Goal: Navigation & Orientation: Find specific page/section

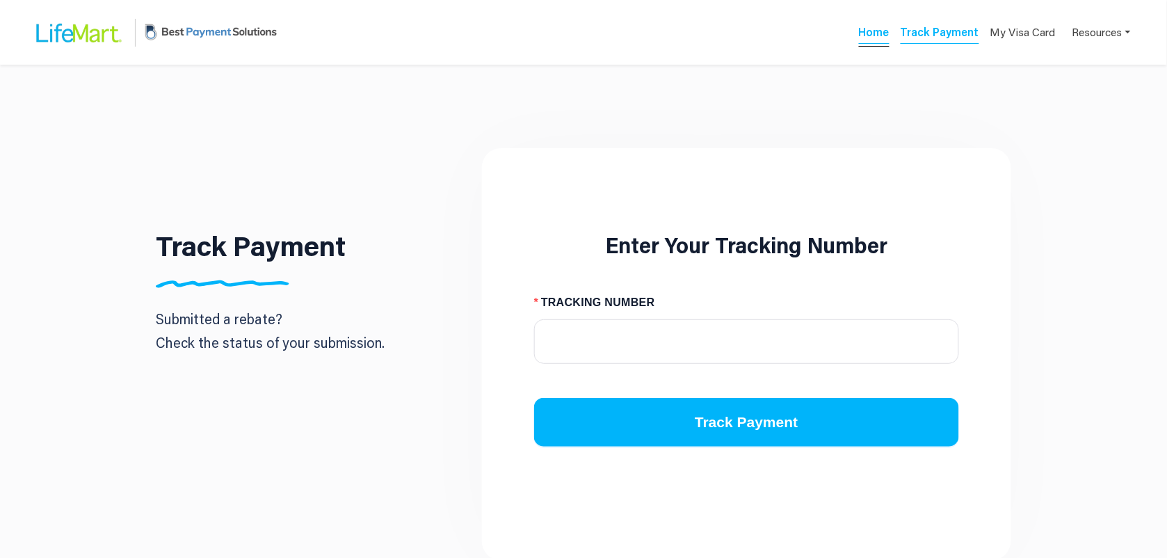
click at [866, 36] on link "Home" at bounding box center [874, 33] width 31 height 19
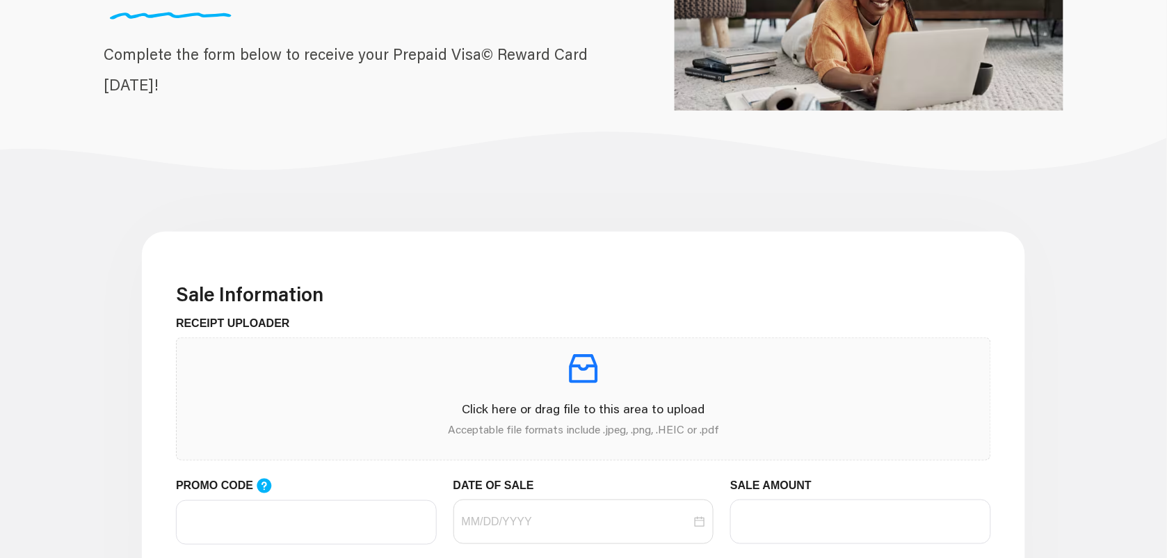
scroll to position [435, 0]
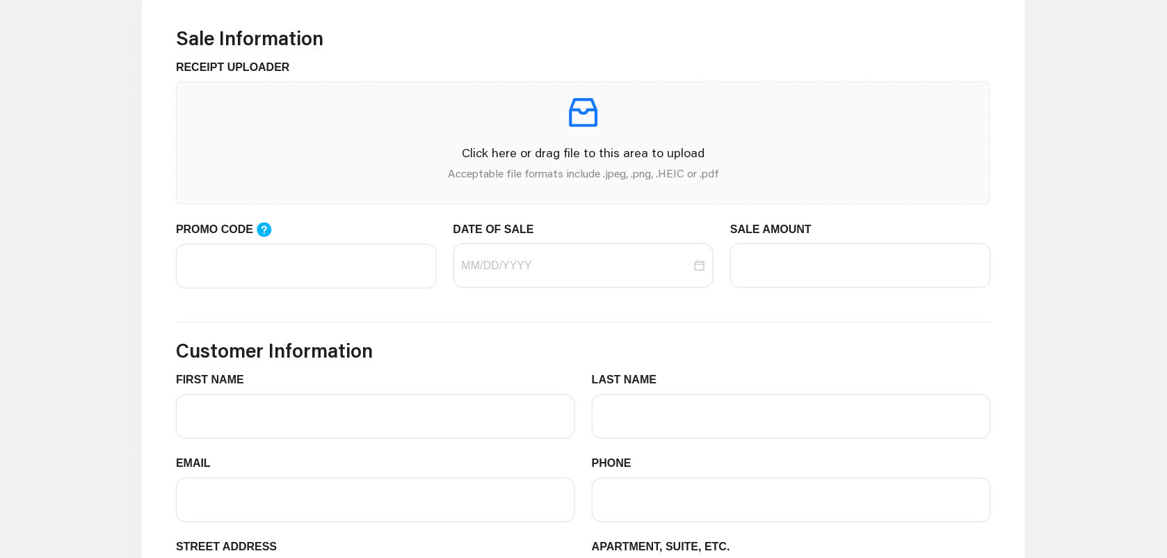
click at [821, 230] on div "SALE AMOUNT" at bounding box center [860, 232] width 261 height 22
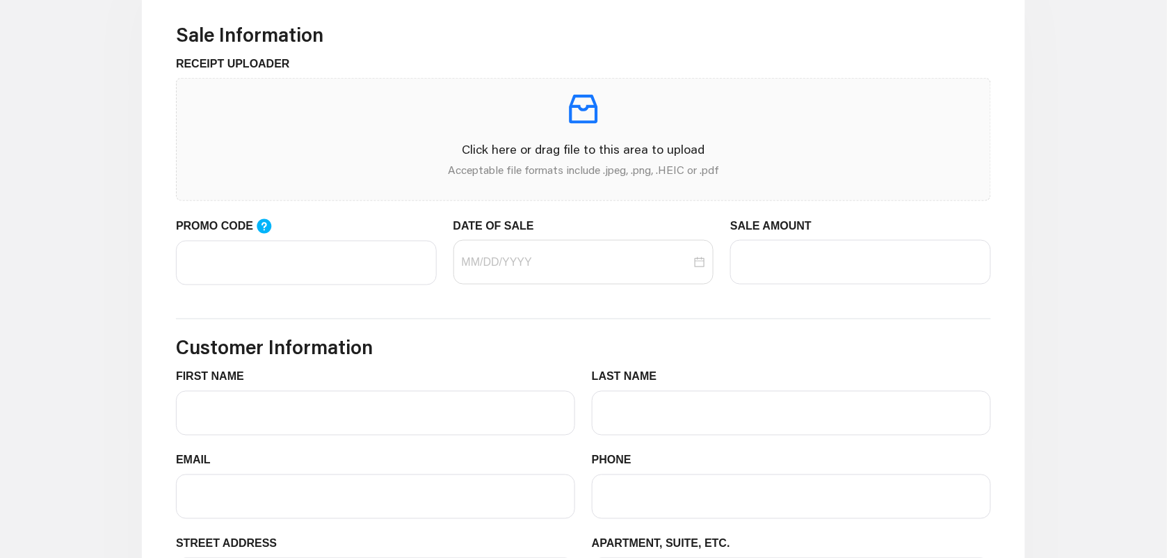
scroll to position [522, 0]
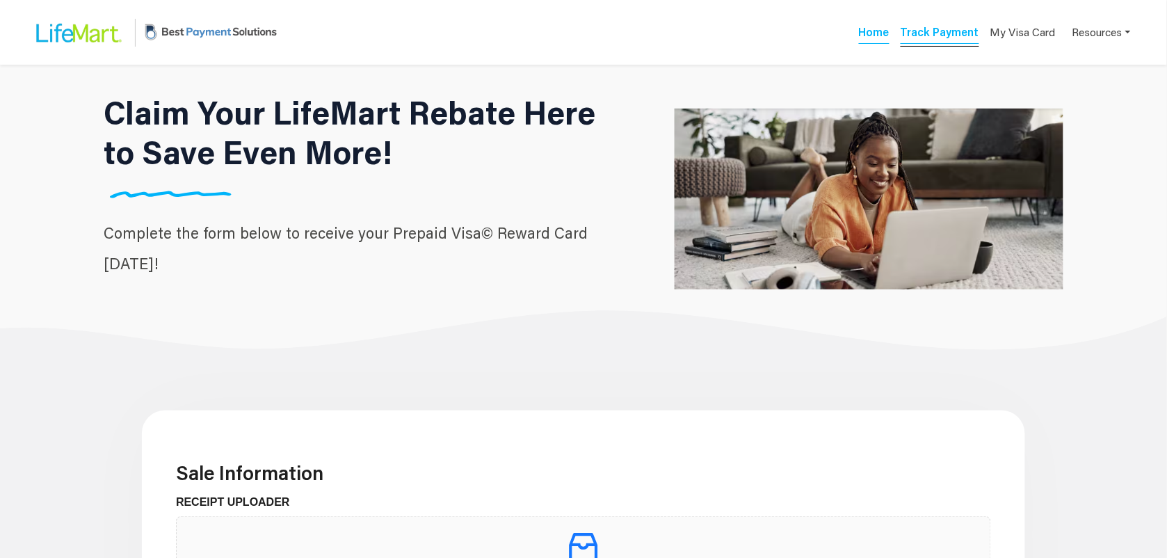
click at [929, 26] on link "Track Payment" at bounding box center [940, 33] width 79 height 19
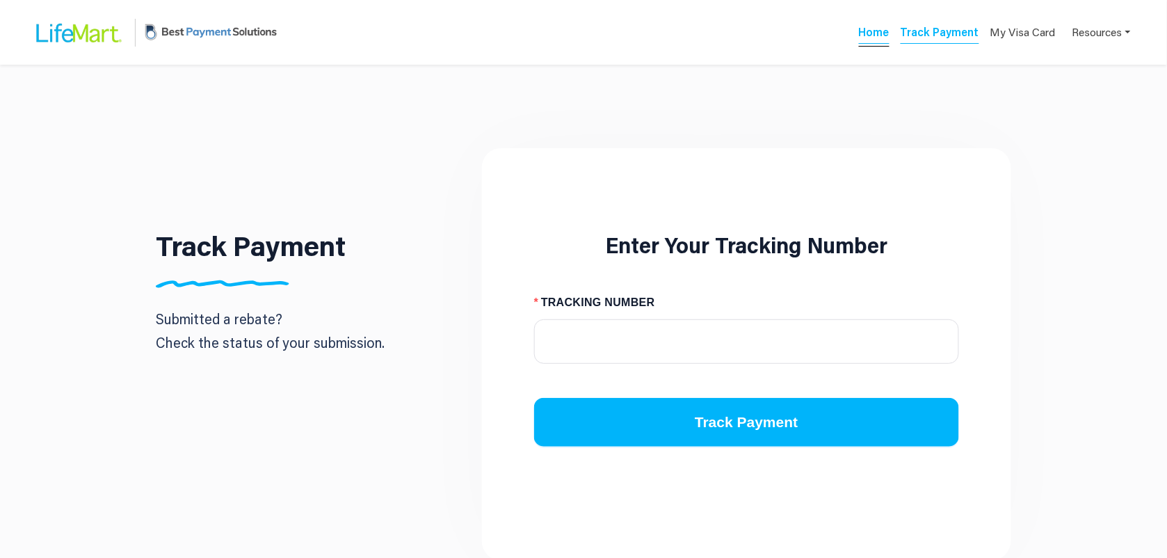
click at [885, 38] on link "Home" at bounding box center [874, 33] width 31 height 19
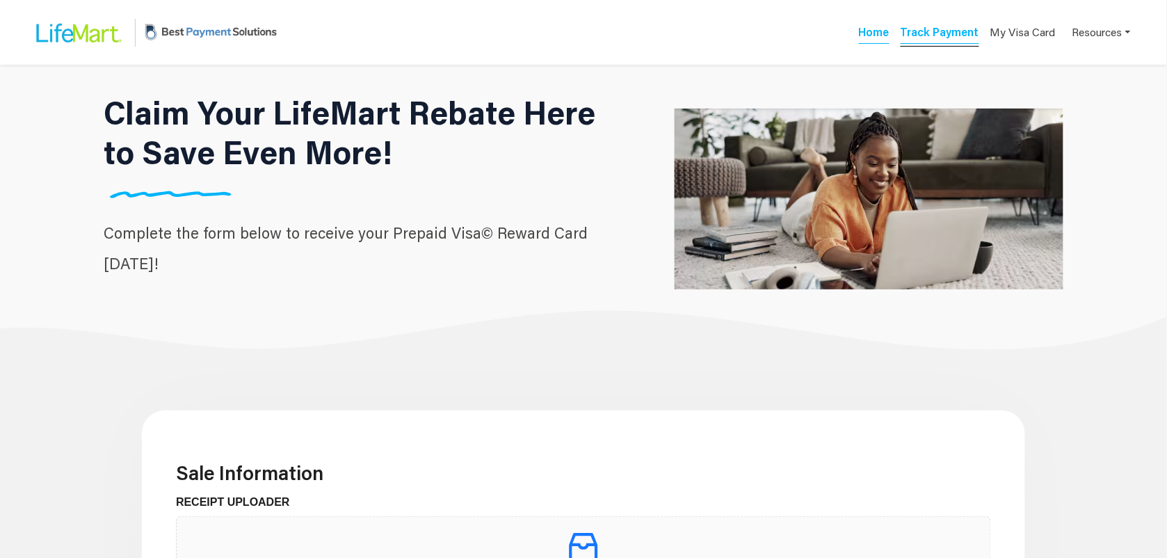
click at [934, 38] on link "Track Payment" at bounding box center [940, 33] width 79 height 19
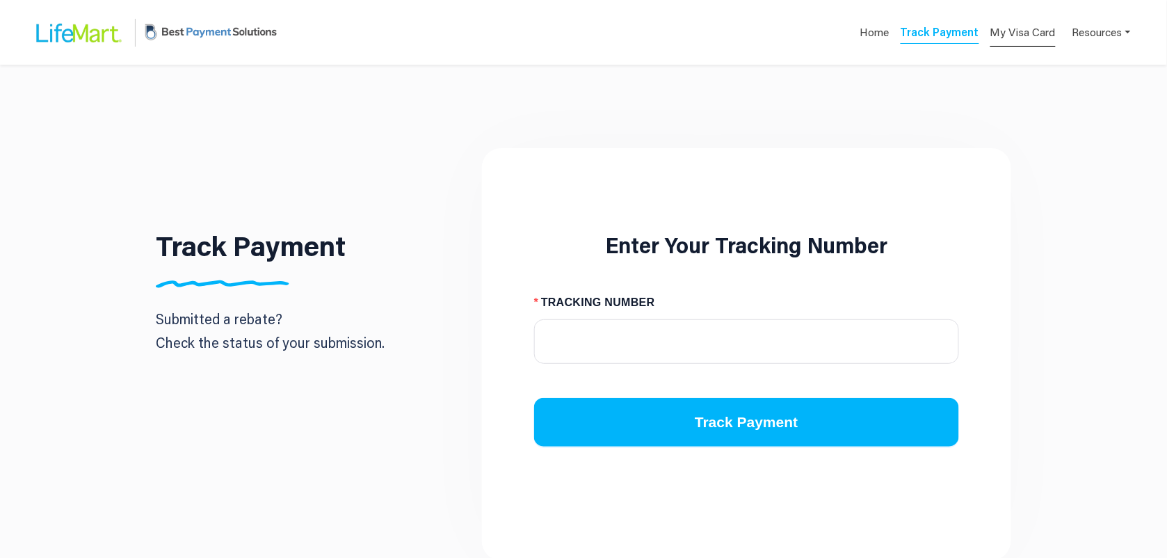
click at [1041, 31] on link "My Visa Card" at bounding box center [1022, 32] width 65 height 29
click at [1101, 33] on link "Resources" at bounding box center [1102, 31] width 58 height 27
click at [1092, 58] on div "FAQs" at bounding box center [1081, 65] width 88 height 17
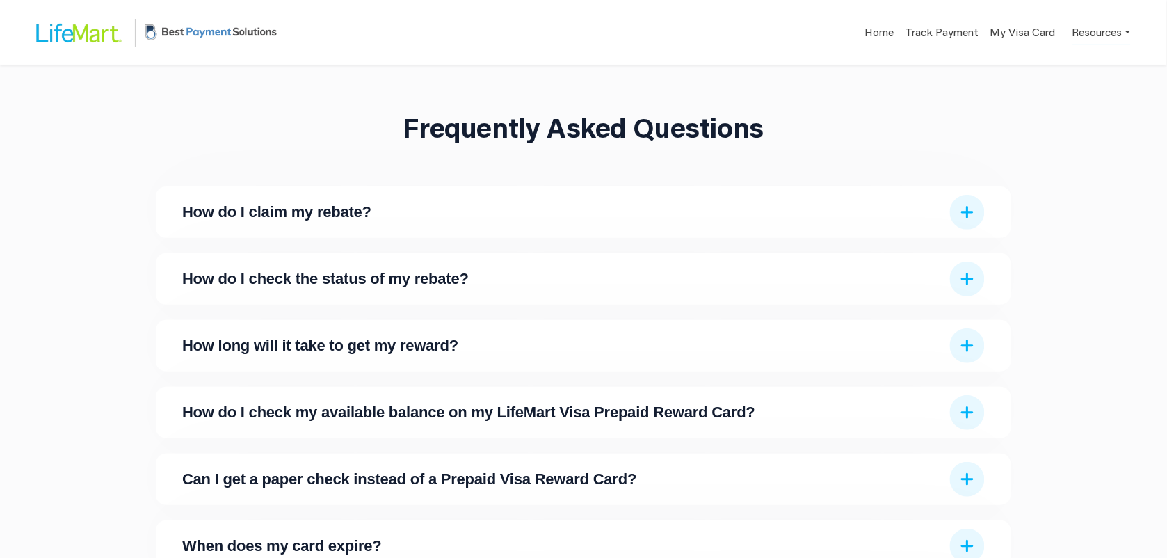
click at [1093, 38] on link "Resources" at bounding box center [1102, 31] width 58 height 27
click at [1096, 81] on div "Contact Us" at bounding box center [1081, 87] width 88 height 17
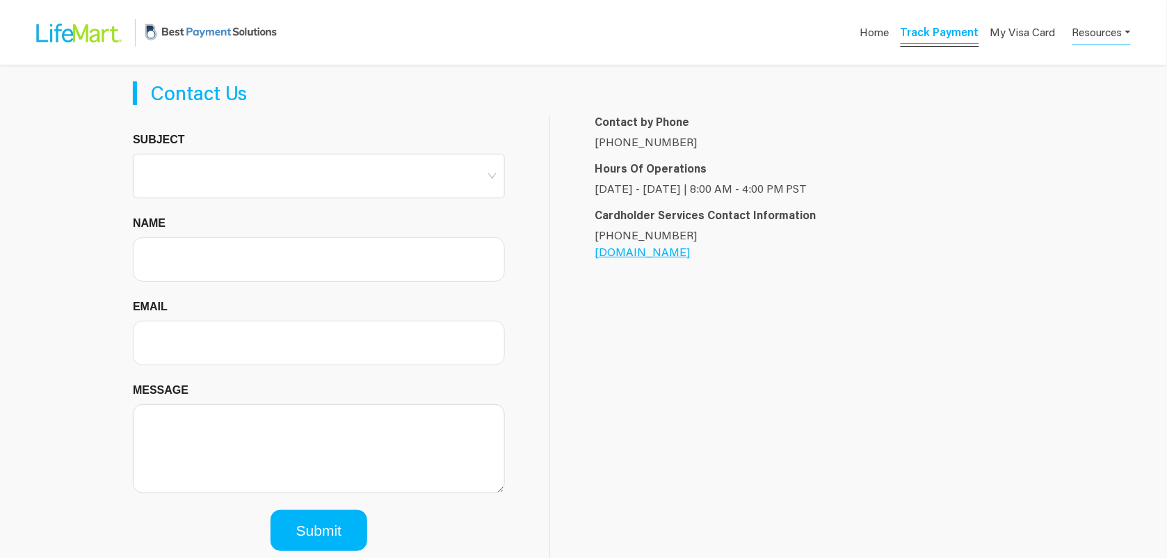
click at [943, 38] on link "Track Payment" at bounding box center [940, 33] width 79 height 19
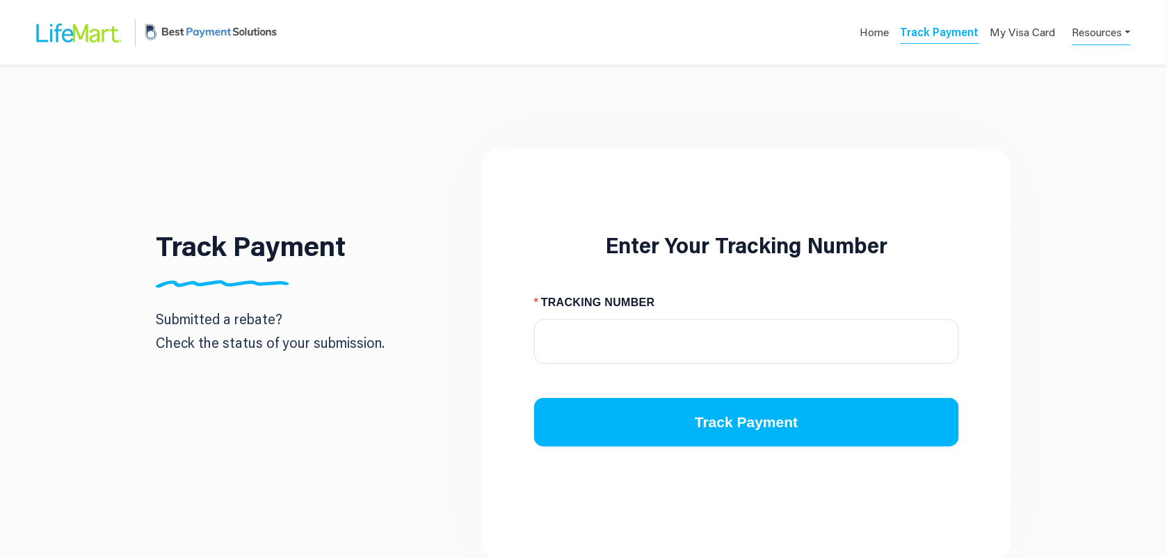
click at [1093, 37] on link "Resources" at bounding box center [1102, 31] width 58 height 27
click at [1003, 99] on div "Track Payment Submitted a rebate? Check the status of your submission. Enter Yo…" at bounding box center [583, 313] width 1167 height 496
click at [1101, 29] on link "Resources" at bounding box center [1102, 31] width 58 height 27
click at [1080, 64] on div "FAQs" at bounding box center [1081, 65] width 88 height 17
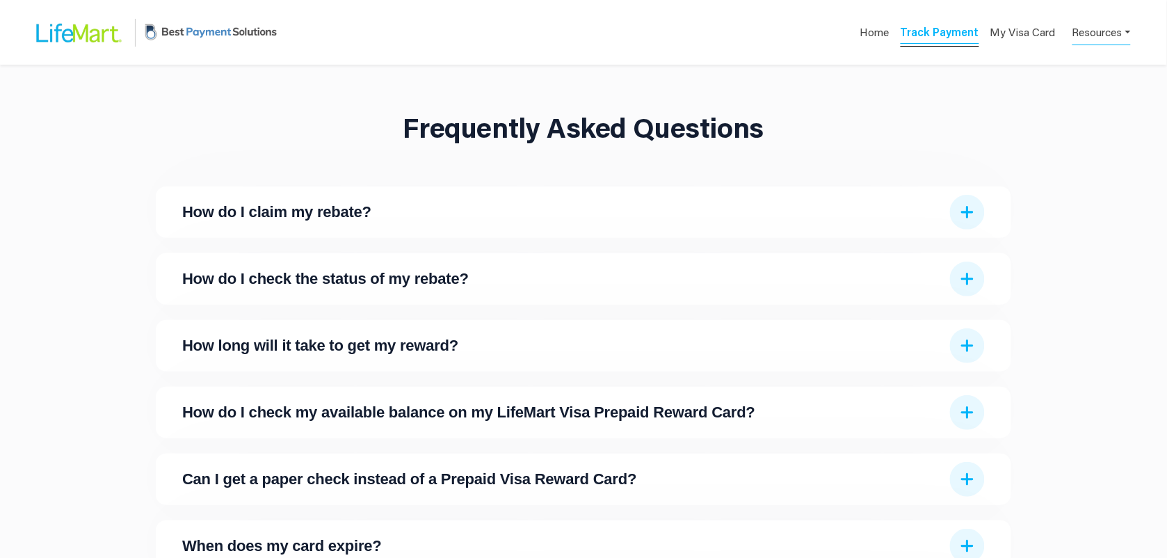
click at [933, 29] on link "Track Payment" at bounding box center [940, 33] width 79 height 19
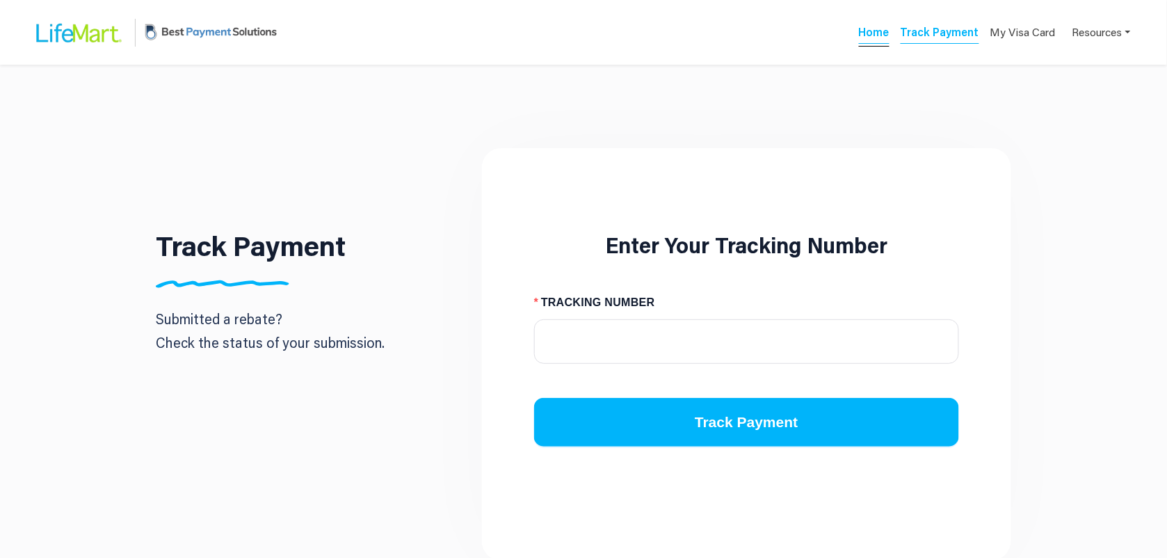
click at [890, 35] on link "Home" at bounding box center [874, 33] width 31 height 19
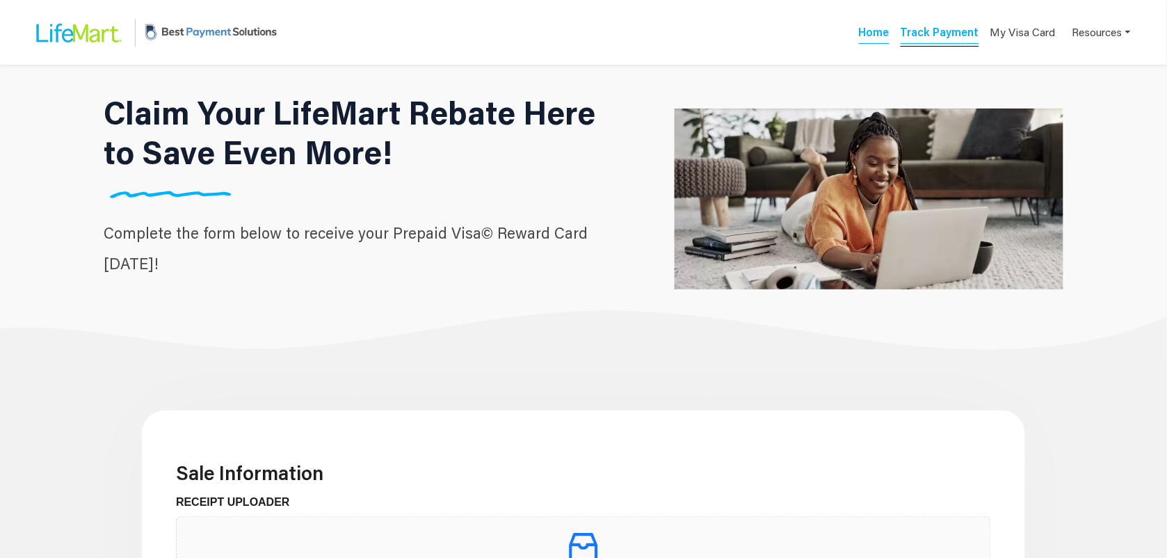
click at [933, 39] on link "Track Payment" at bounding box center [940, 33] width 79 height 19
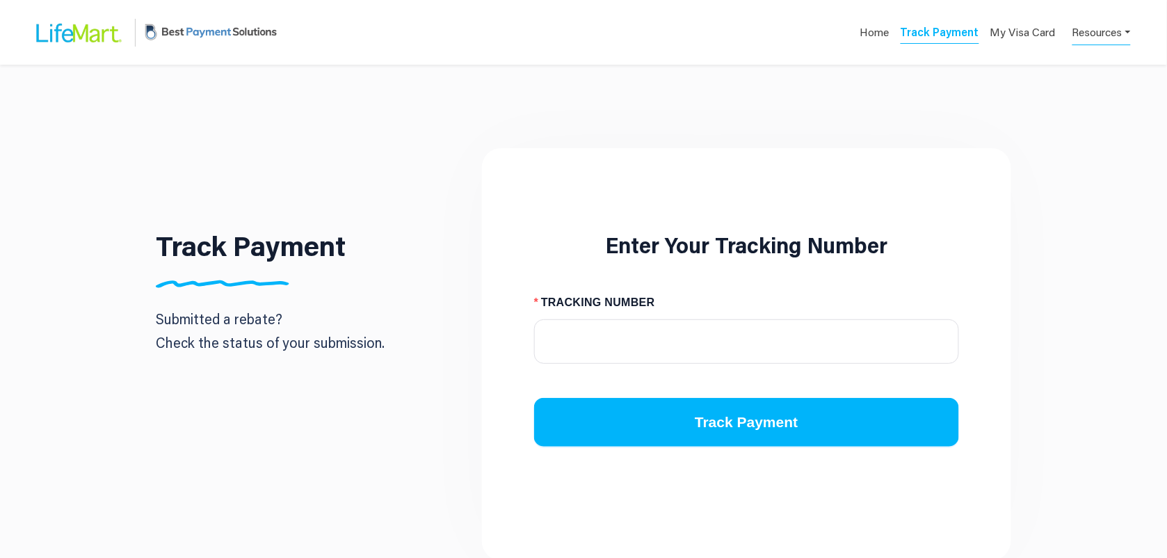
click at [1112, 33] on link "Resources" at bounding box center [1102, 31] width 58 height 27
click at [1066, 91] on div "Contact Us" at bounding box center [1081, 87] width 88 height 17
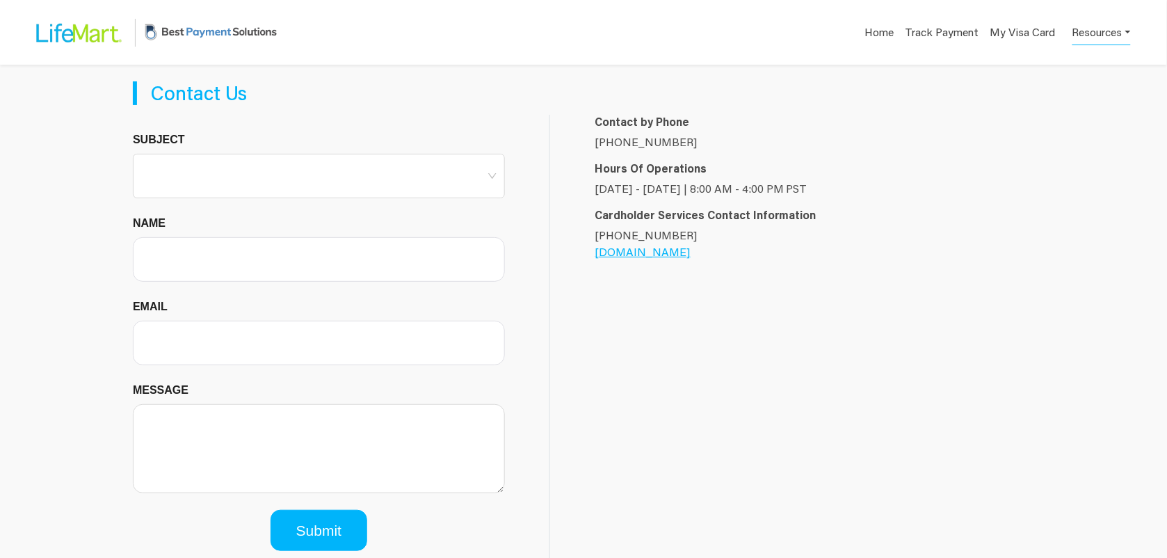
click at [1106, 29] on link "Resources" at bounding box center [1102, 31] width 58 height 27
click at [1102, 67] on div "FAQs" at bounding box center [1081, 65] width 88 height 17
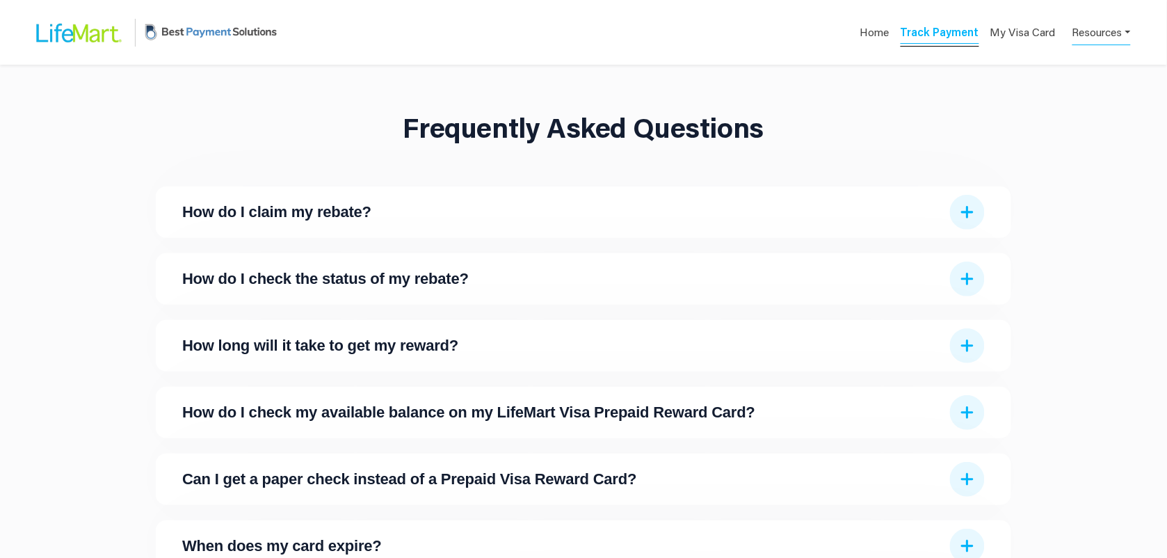
click at [962, 24] on link "Track Payment" at bounding box center [940, 33] width 79 height 19
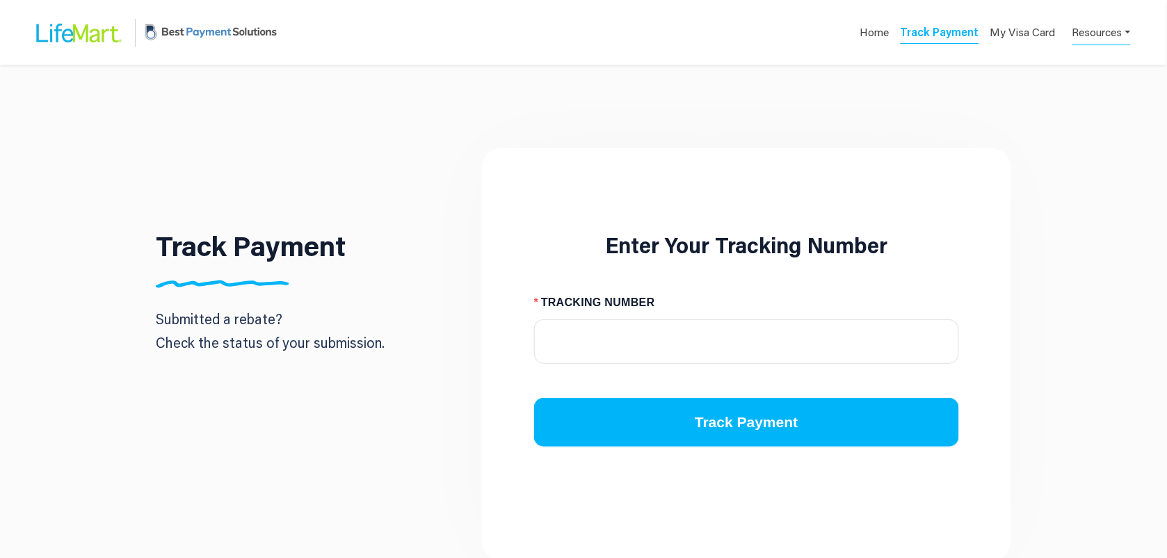
click at [1090, 36] on link "Resources" at bounding box center [1102, 31] width 58 height 27
click at [865, 33] on link "Home" at bounding box center [874, 33] width 31 height 19
